Goal: Ask a question

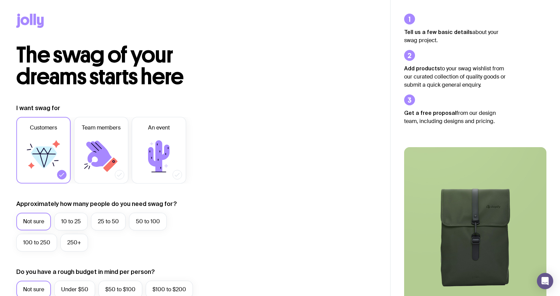
click at [336, 37] on div at bounding box center [195, 22] width 358 height 44
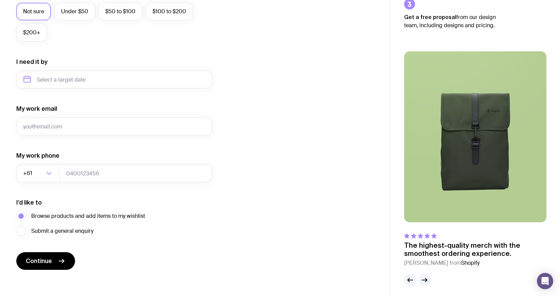
scroll to position [278, 0]
click at [63, 261] on icon "submit" at bounding box center [61, 261] width 5 height 0
click at [233, 237] on div "I want swag for Customers Team members An event Approximately how many people d…" at bounding box center [195, 48] width 358 height 444
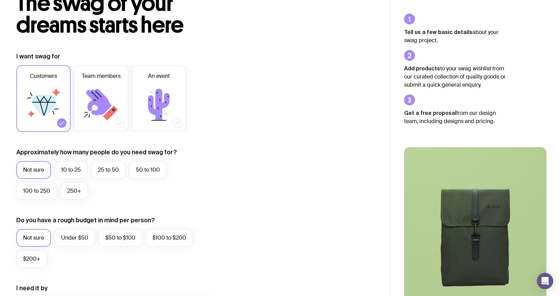
scroll to position [54, 0]
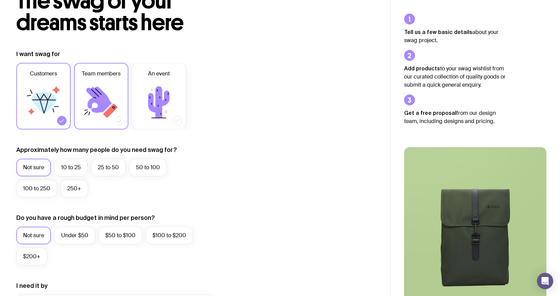
click at [106, 100] on icon at bounding box center [98, 100] width 25 height 26
click at [0, 0] on input "Team members" at bounding box center [0, 0] width 0 height 0
click at [171, 115] on icon at bounding box center [159, 102] width 41 height 41
click at [0, 0] on input "An event" at bounding box center [0, 0] width 0 height 0
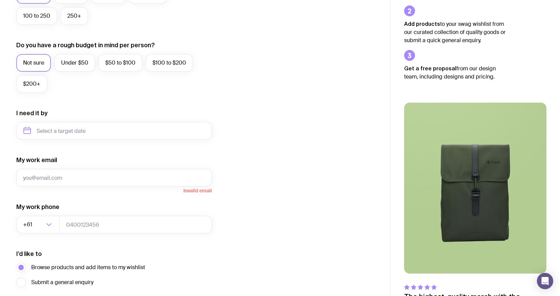
scroll to position [226, 0]
click at [76, 175] on input "My work email" at bounding box center [114, 178] width 196 height 18
type input "[PERSON_NAME][EMAIL_ADDRESS][PERSON_NAME][DOMAIN_NAME]"
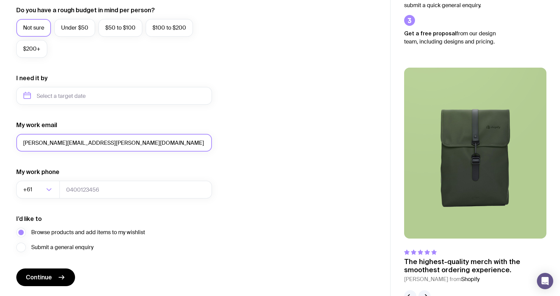
scroll to position [282, 0]
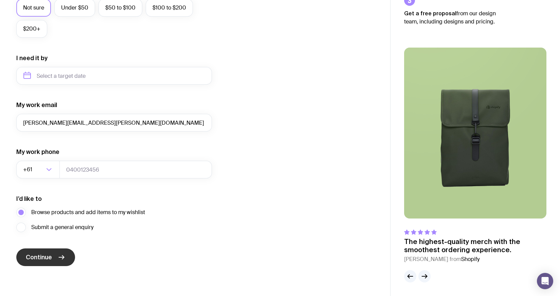
click at [55, 256] on button "Continue" at bounding box center [45, 257] width 59 height 18
click at [234, 202] on div "I want swag for Customers Team members An event Approximately how many people d…" at bounding box center [195, 44] width 358 height 444
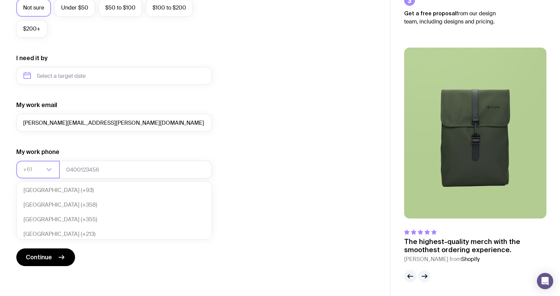
click at [50, 169] on icon "Search for option" at bounding box center [49, 170] width 4 height 2
click at [47, 190] on li "United States of America (+1)" at bounding box center [114, 190] width 195 height 15
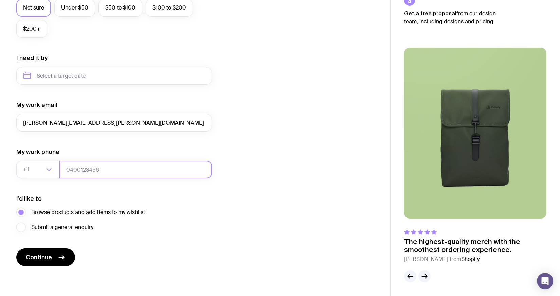
click at [80, 169] on input "tel" at bounding box center [135, 170] width 153 height 18
type input "8186539141"
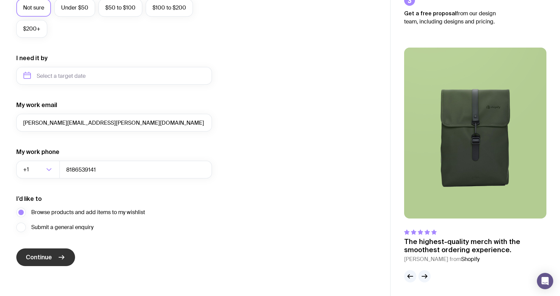
click at [49, 258] on span "Continue" at bounding box center [39, 257] width 26 height 8
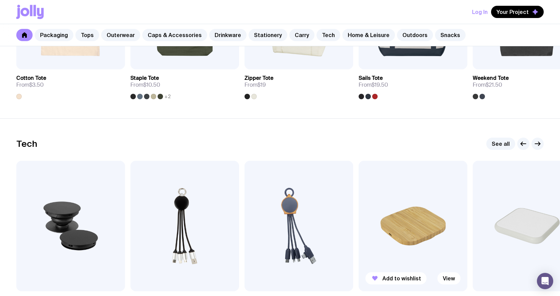
scroll to position [1602, 0]
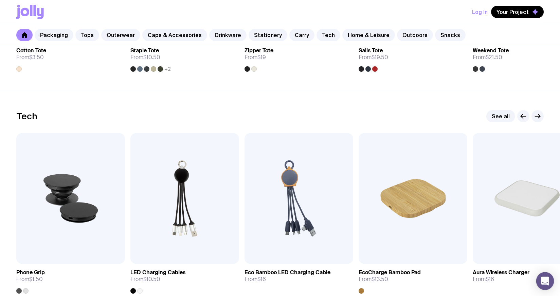
click at [546, 279] on icon "Open Intercom Messenger" at bounding box center [545, 281] width 8 height 9
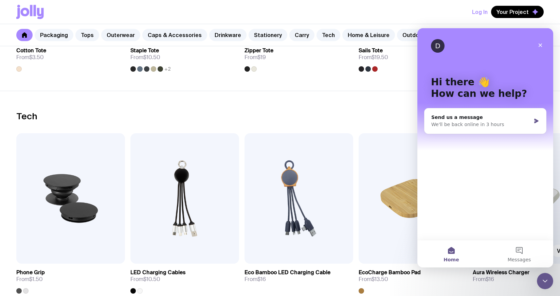
scroll to position [0, 0]
click at [521, 250] on button "Messages" at bounding box center [520, 253] width 68 height 27
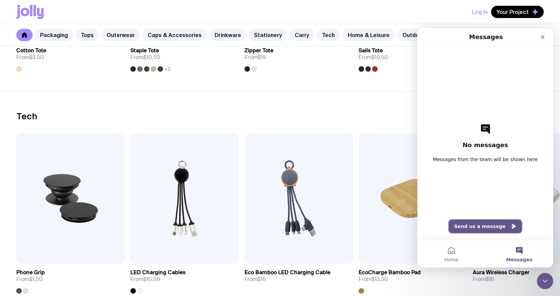
click at [477, 226] on button "Send us a message" at bounding box center [485, 227] width 73 height 14
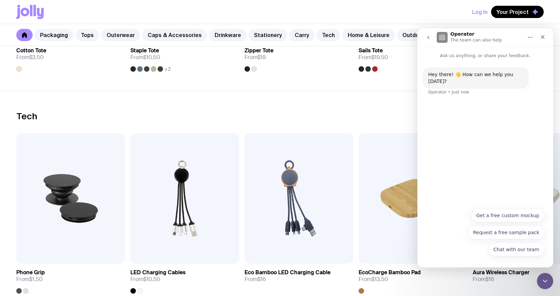
click at [494, 186] on div "Hey there! 👋 How can we help you [DATE]? Operator • Just now" at bounding box center [486, 131] width 136 height 145
click at [522, 247] on button "Chat with our team" at bounding box center [517, 250] width 56 height 14
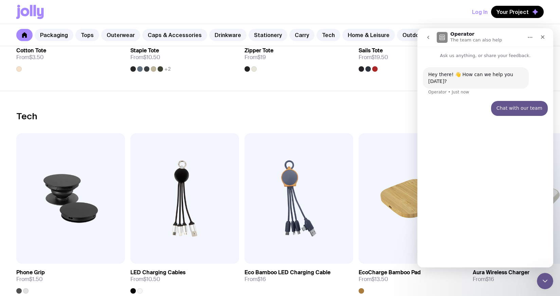
scroll to position [1601, 0]
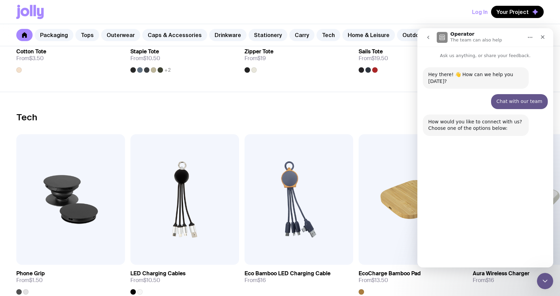
click at [483, 248] on button "Chat here" at bounding box center [481, 249] width 34 height 14
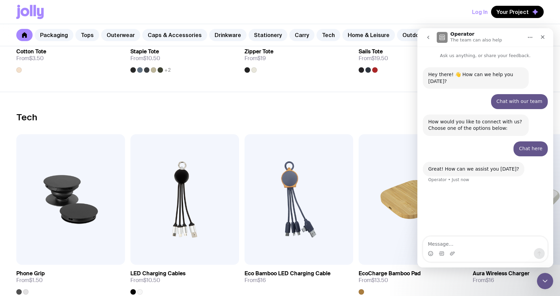
click at [450, 246] on textarea "Message…" at bounding box center [485, 243] width 124 height 12
click at [479, 253] on div "Intercom messenger" at bounding box center [485, 253] width 124 height 11
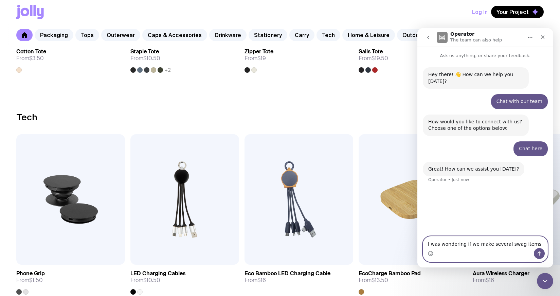
click at [534, 244] on textarea "I was wondering if we make several swag items" at bounding box center [485, 243] width 124 height 12
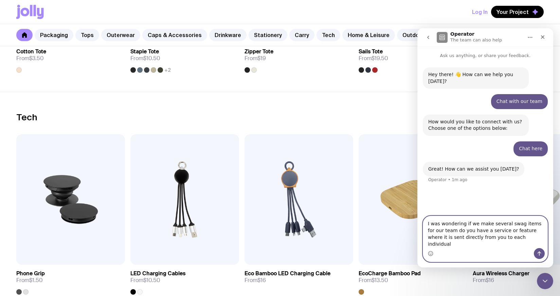
type textarea "I was wondering if we make several swag items for our team do you have a servic…"
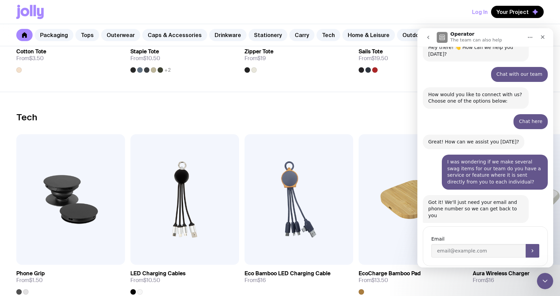
scroll to position [31, 0]
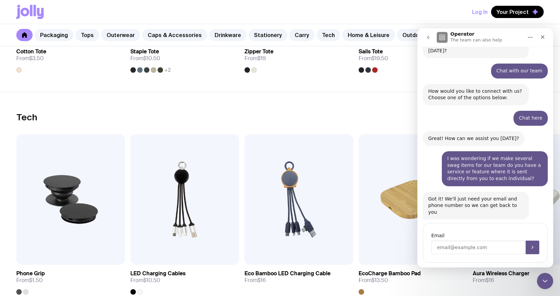
click at [451, 241] on input "Enter your email" at bounding box center [479, 248] width 94 height 14
type input "[PERSON_NAME][EMAIL_ADDRESS][PERSON_NAME][DOMAIN_NAME]"
click at [534, 245] on icon "Submit" at bounding box center [532, 247] width 5 height 5
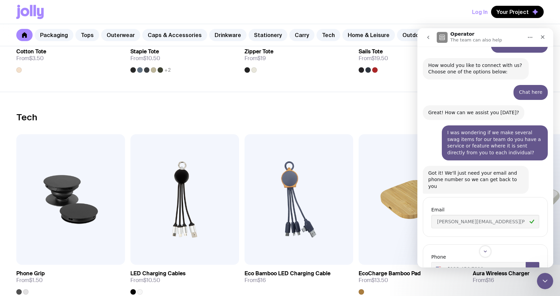
scroll to position [56, 0]
